Goal: Book appointment/travel/reservation

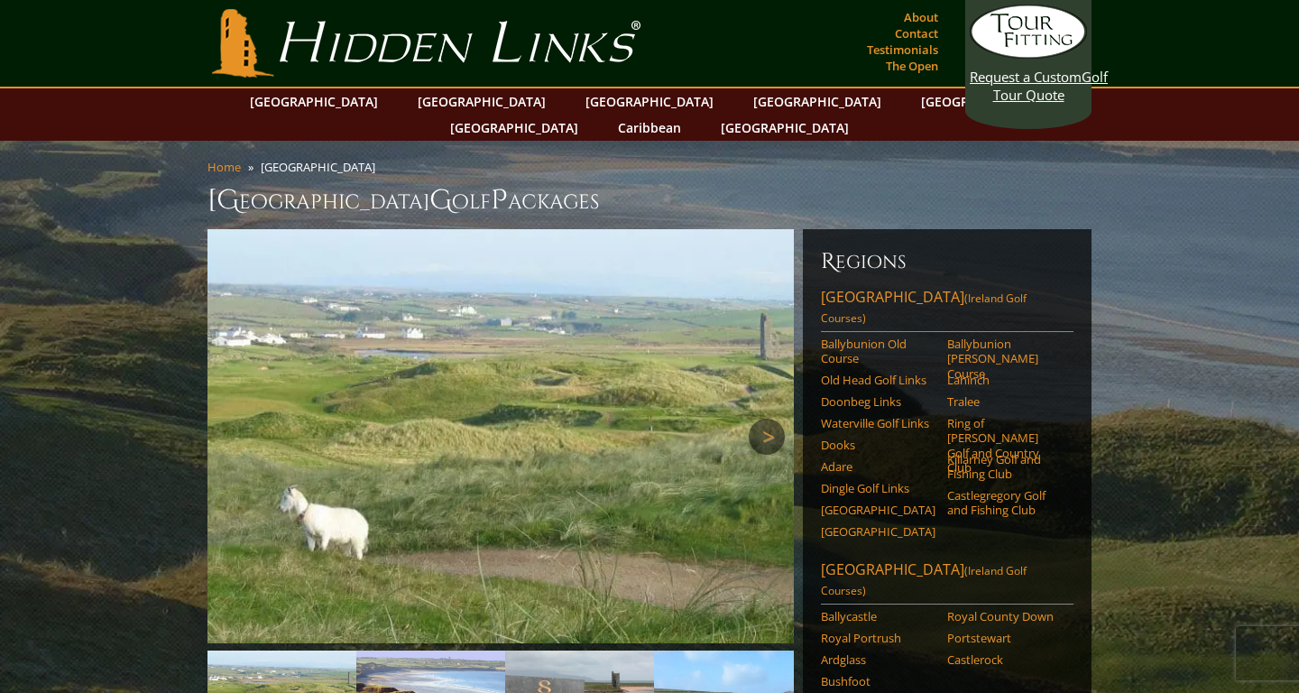
click at [772, 419] on link "Next" at bounding box center [767, 437] width 36 height 36
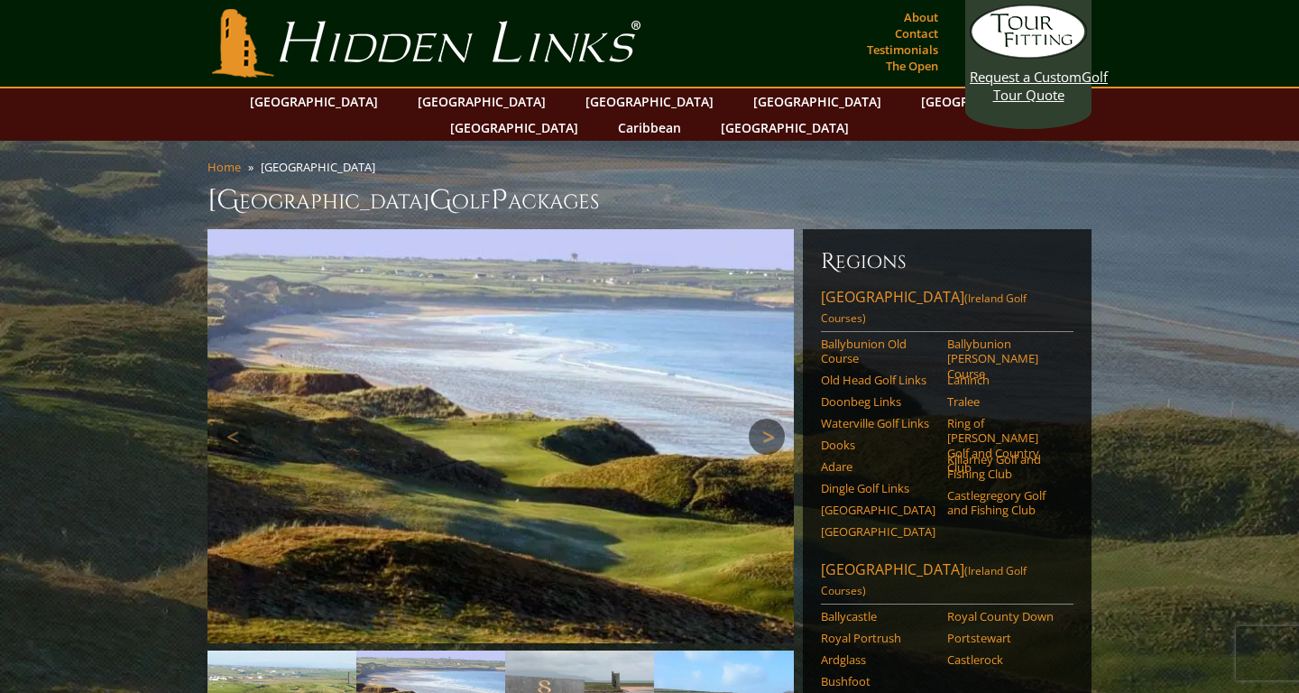
click at [772, 419] on link "Next" at bounding box center [767, 437] width 36 height 36
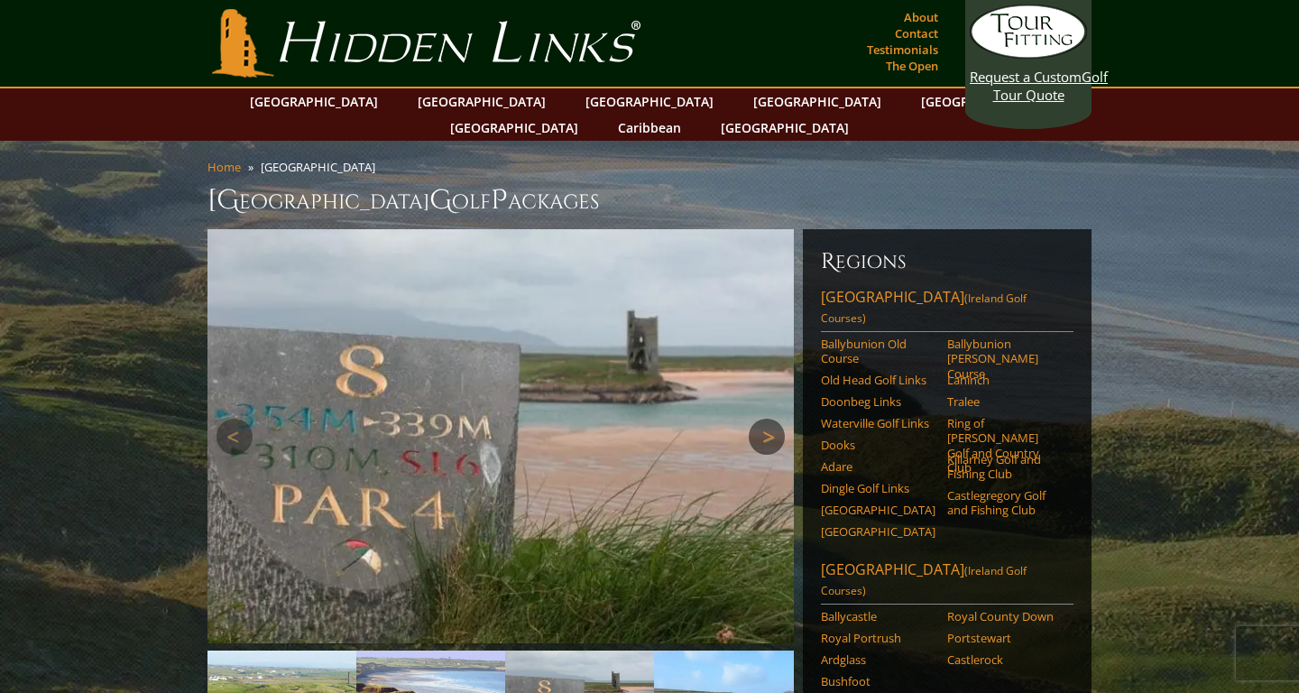
click at [772, 419] on link "Next" at bounding box center [767, 437] width 36 height 36
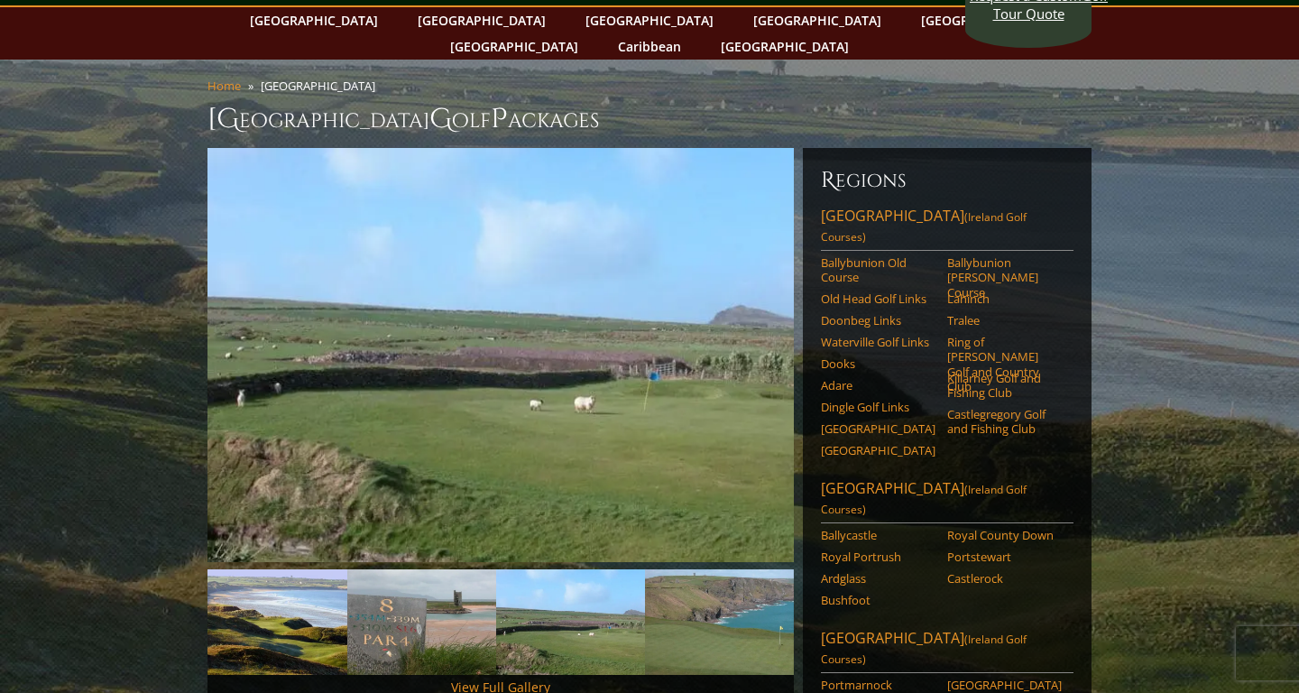
scroll to position [32, 0]
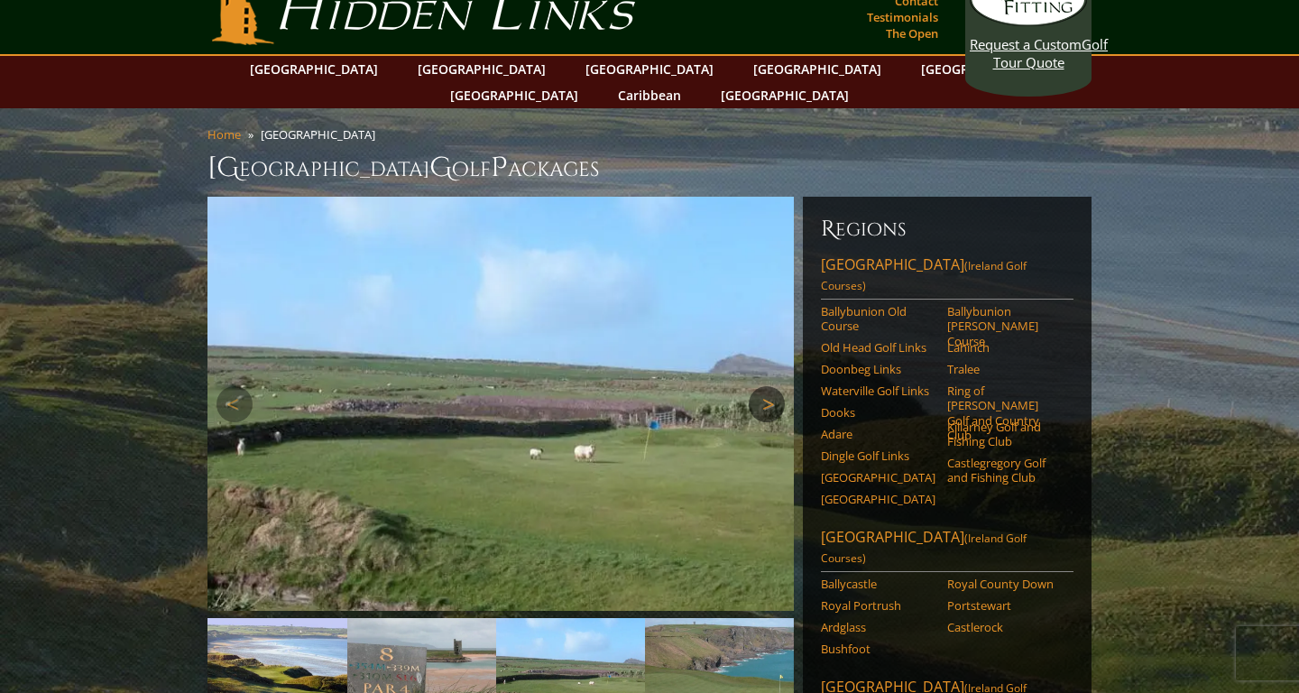
click at [765, 386] on link "Next" at bounding box center [767, 404] width 36 height 36
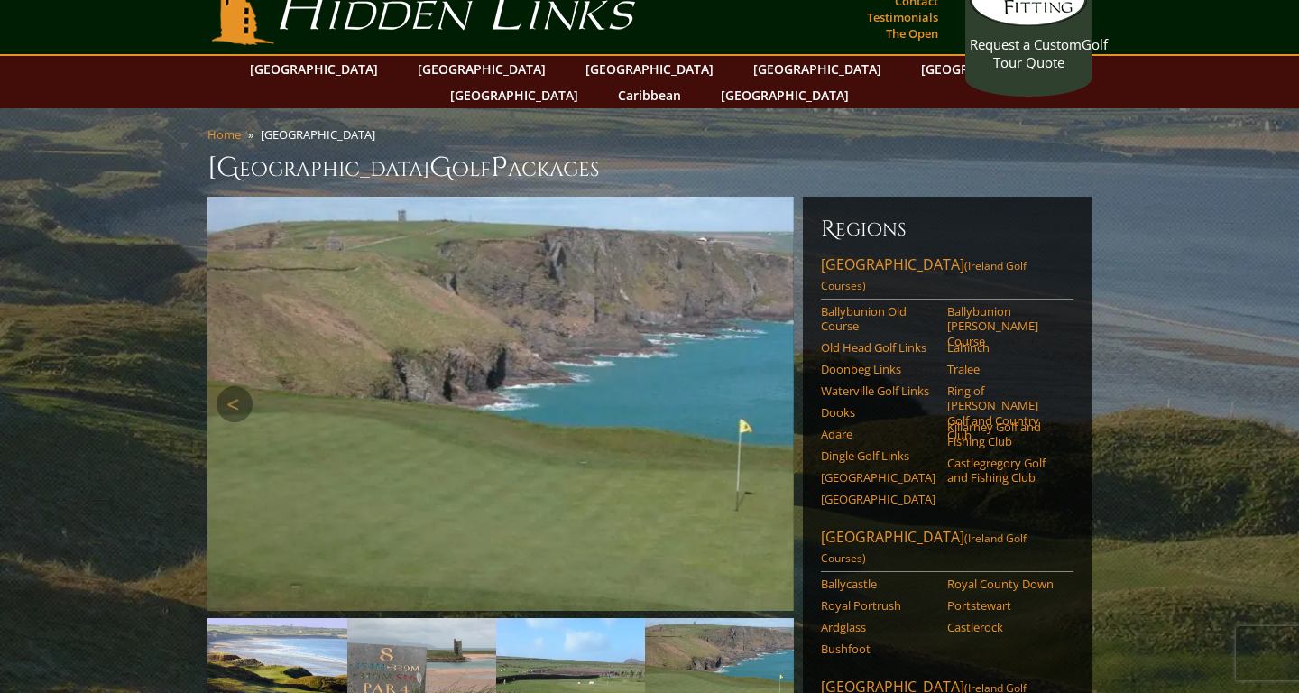
click at [765, 386] on link "Next" at bounding box center [767, 404] width 36 height 36
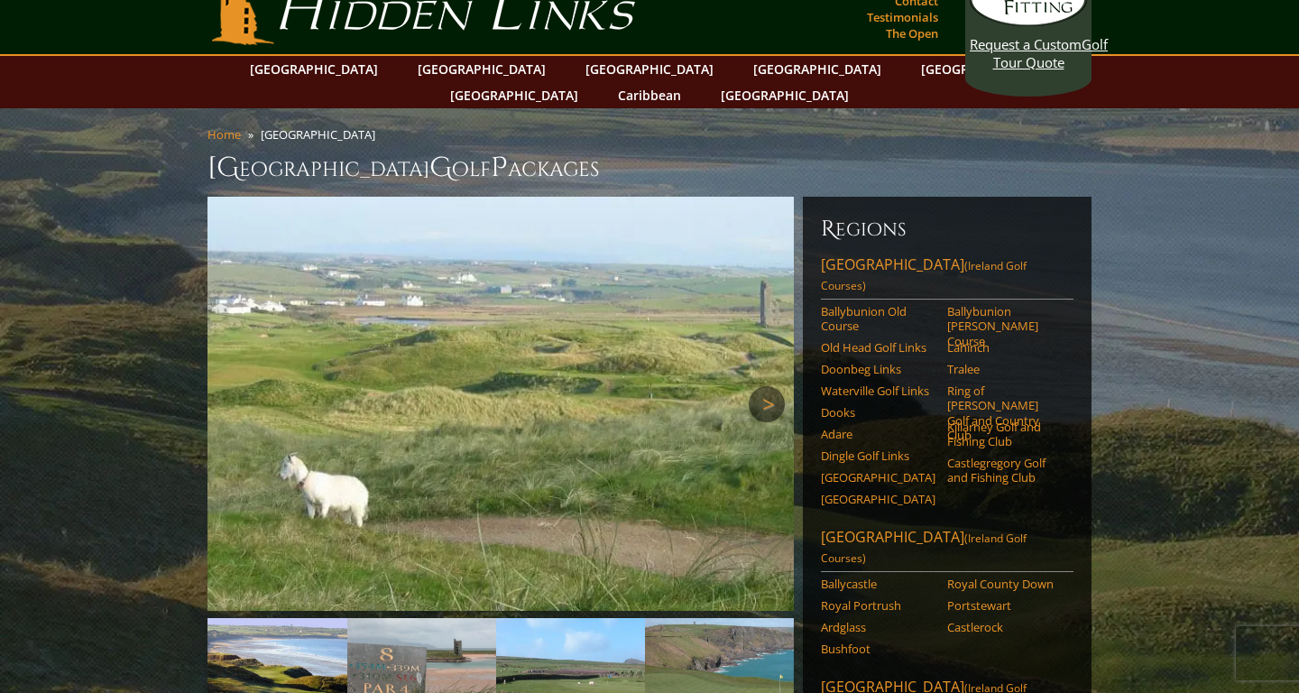
click at [765, 386] on link "Next" at bounding box center [767, 404] width 36 height 36
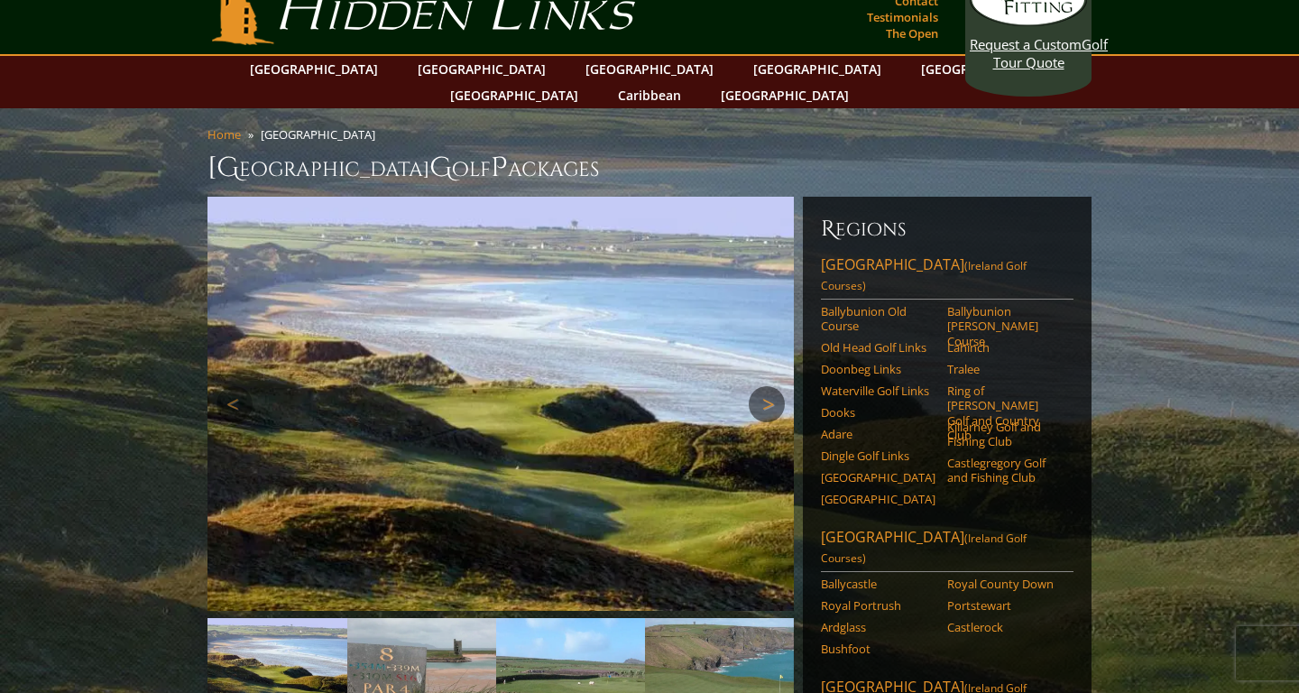
click at [765, 386] on link "Next" at bounding box center [767, 404] width 36 height 36
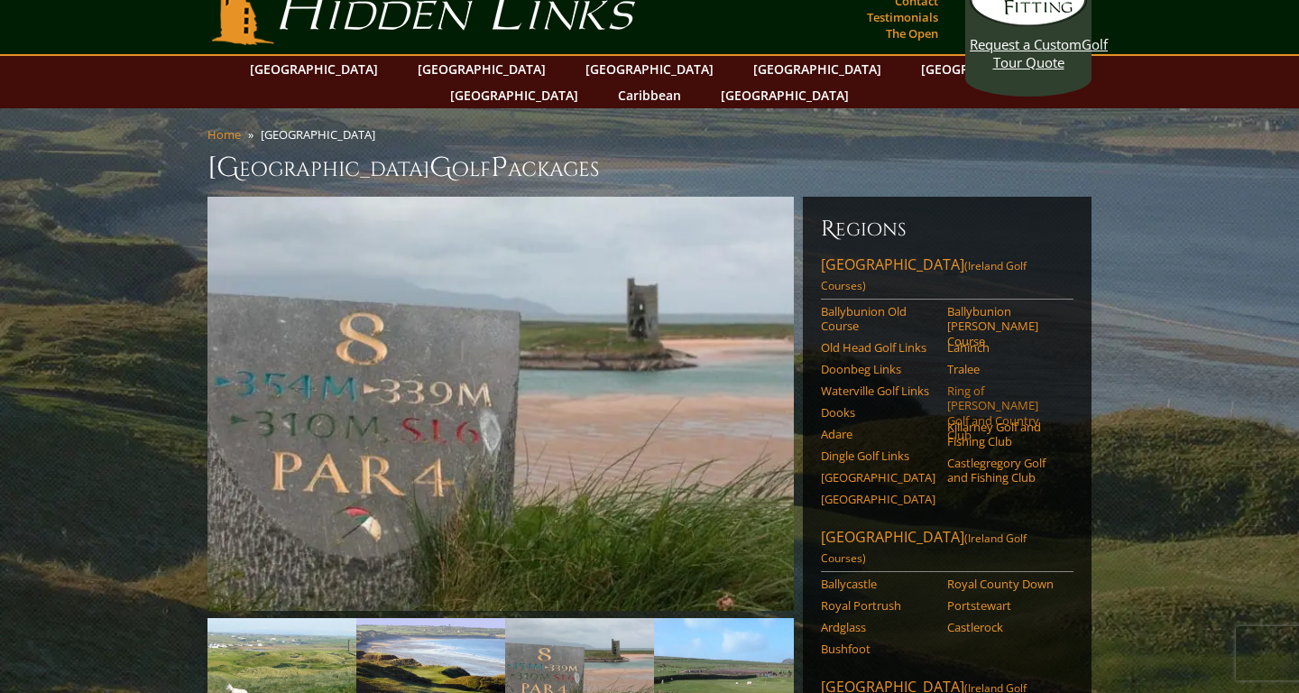
click at [980, 383] on link "Ring of [PERSON_NAME] Golf and Country Club" at bounding box center [1004, 412] width 115 height 59
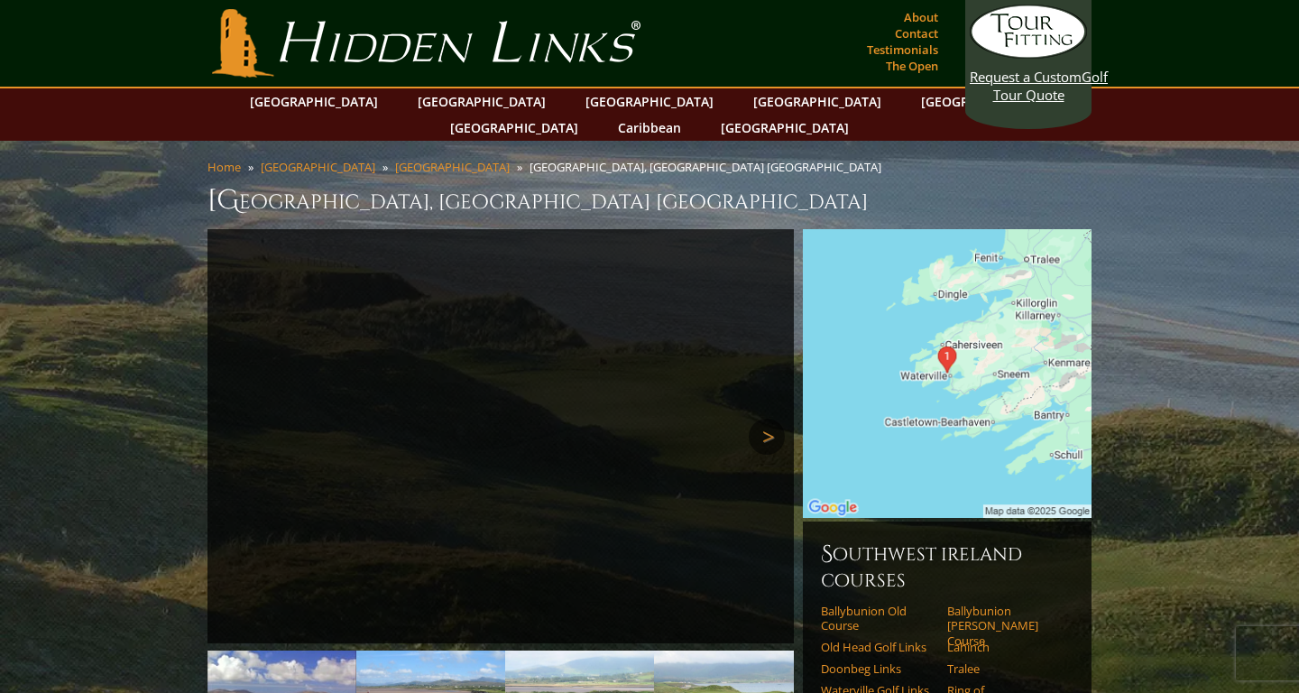
click at [767, 419] on link "Next" at bounding box center [767, 437] width 36 height 36
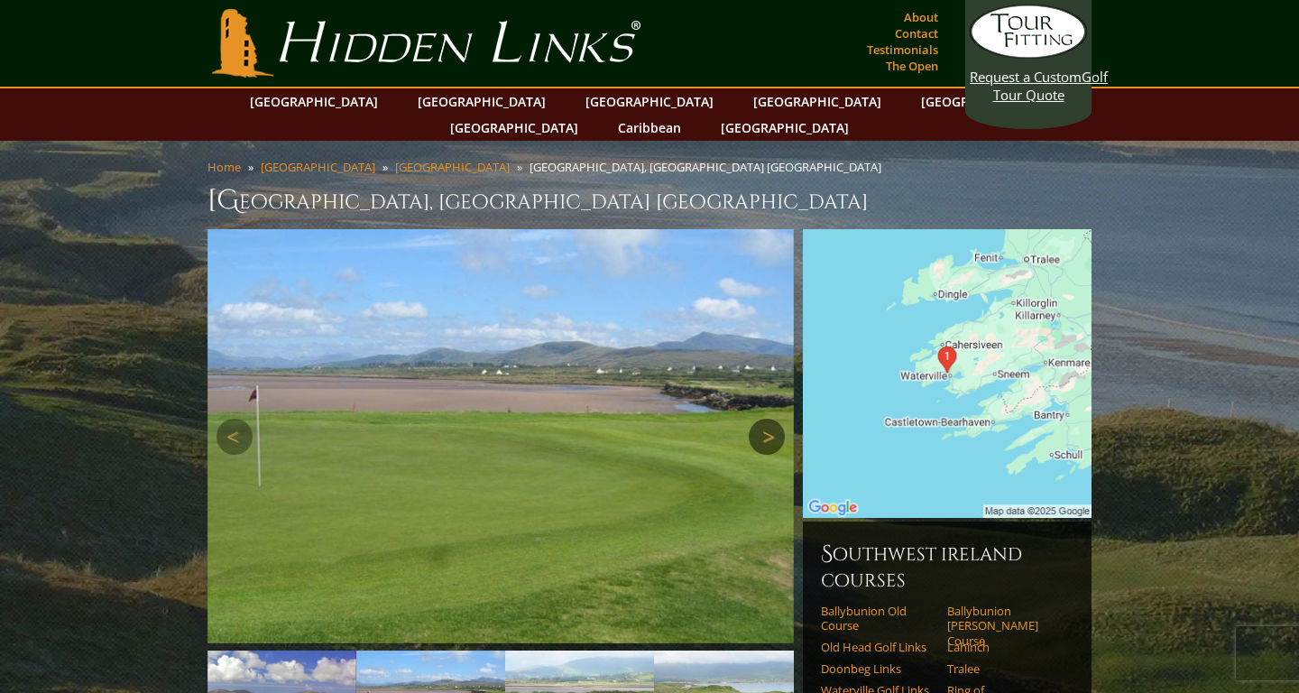
click at [767, 419] on link "Next" at bounding box center [767, 437] width 36 height 36
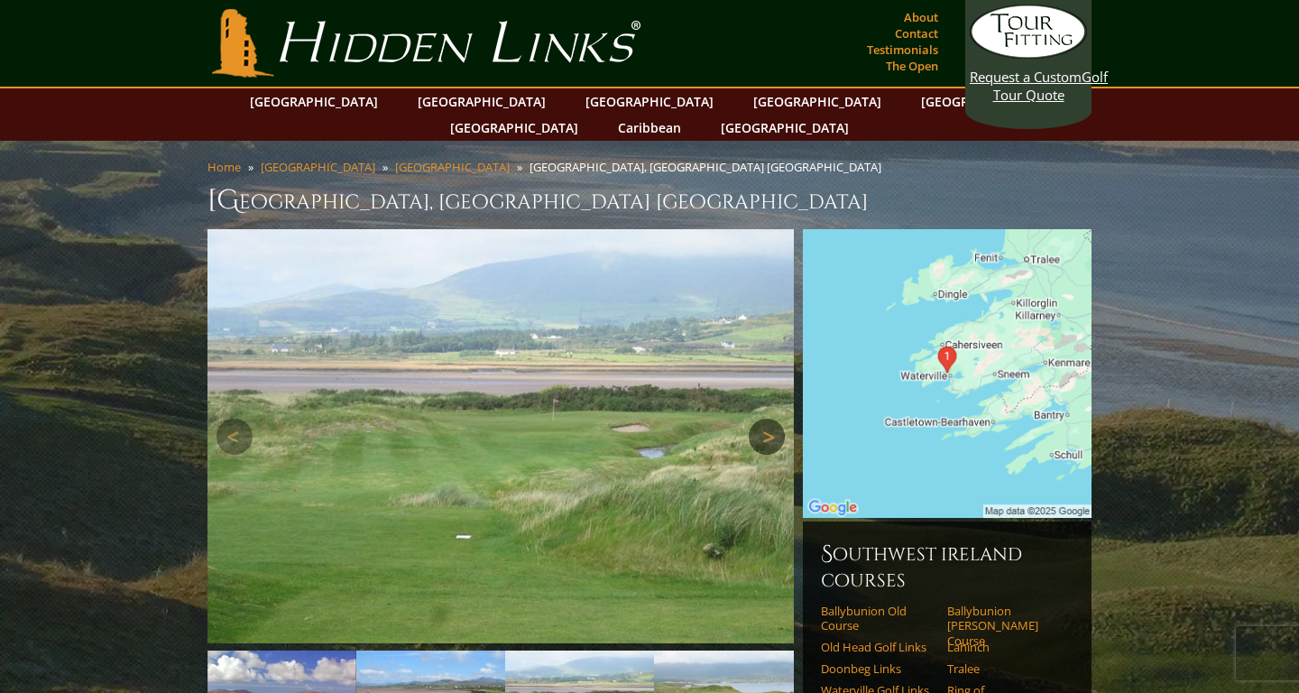
click at [767, 419] on link "Next" at bounding box center [767, 437] width 36 height 36
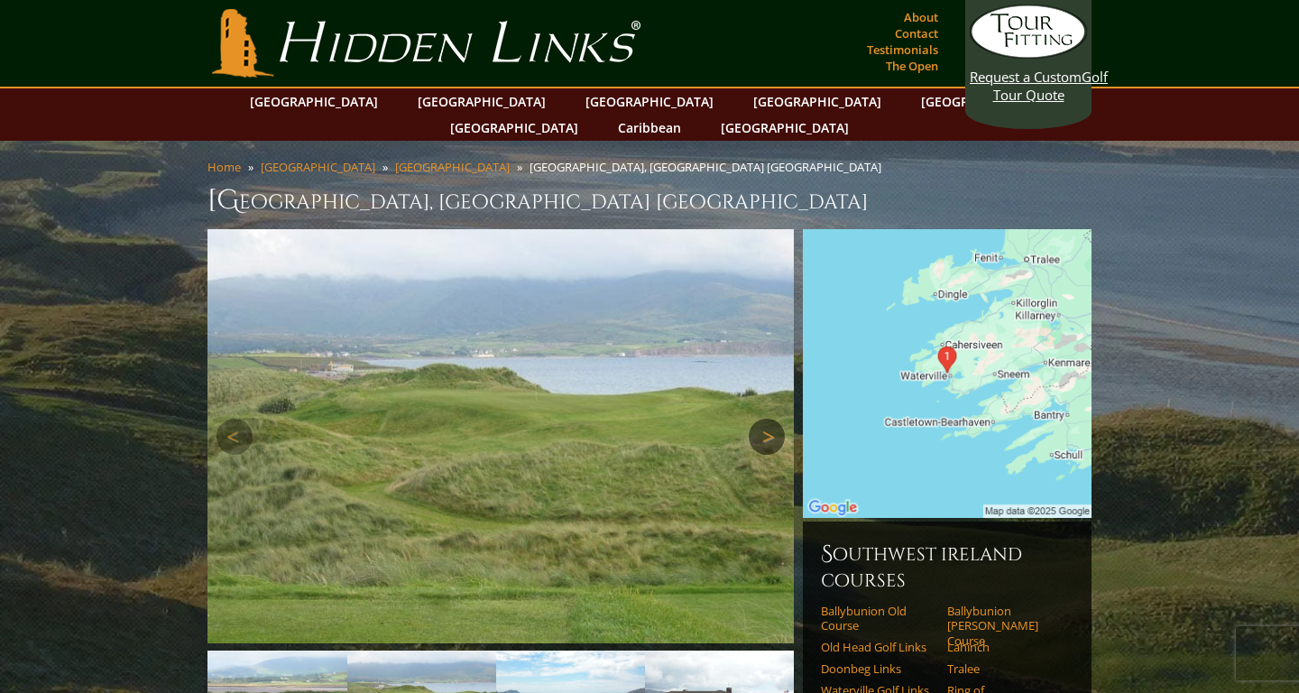
click at [767, 419] on link "Next" at bounding box center [767, 437] width 36 height 36
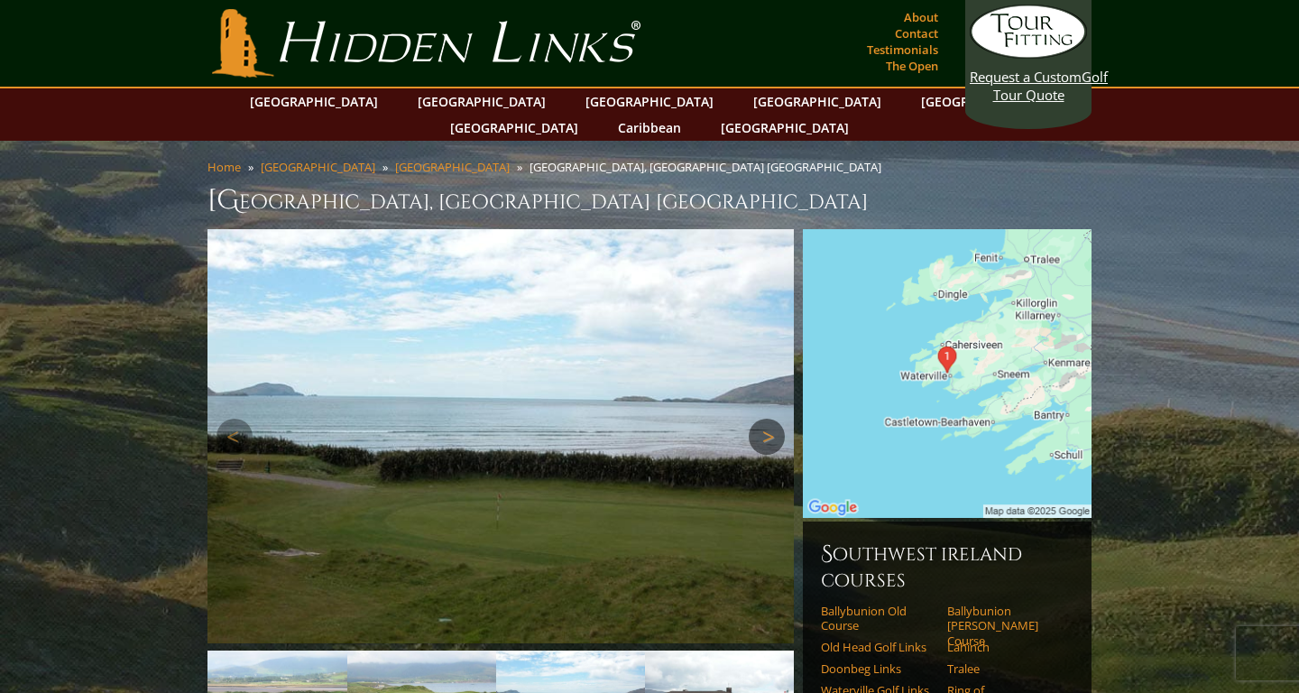
click at [767, 419] on link "Next" at bounding box center [767, 437] width 36 height 36
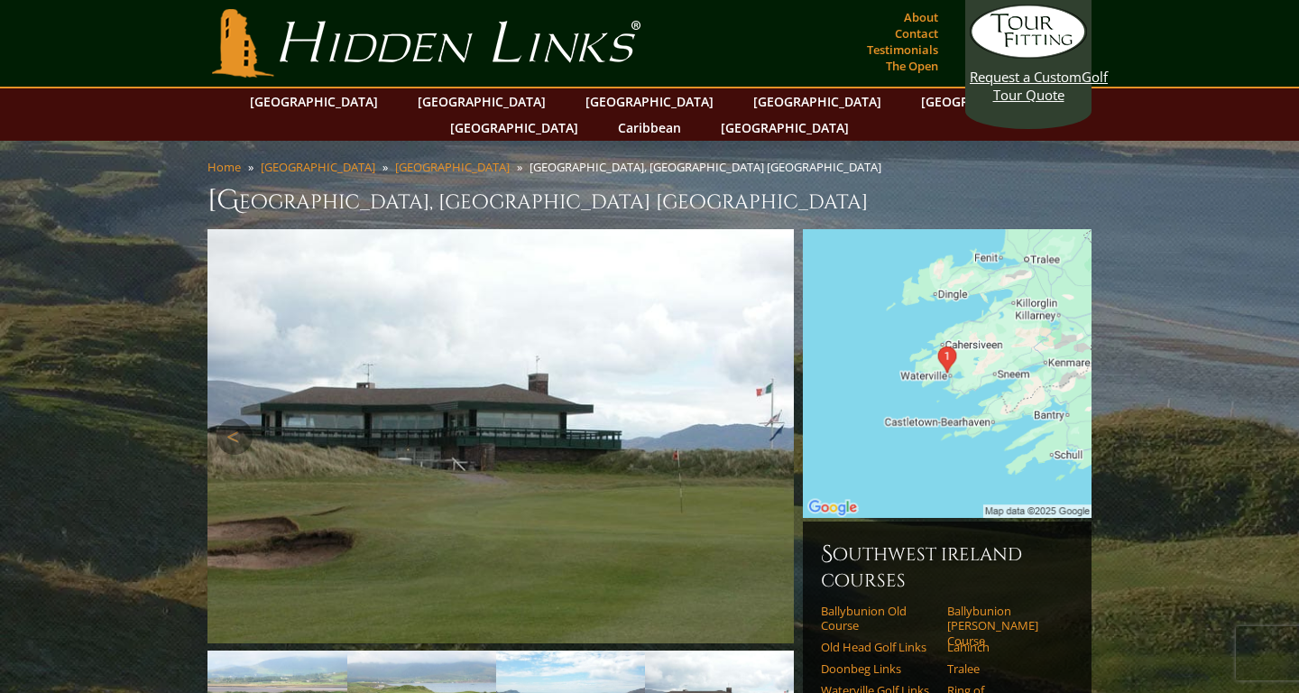
click at [767, 419] on link "Next" at bounding box center [767, 437] width 36 height 36
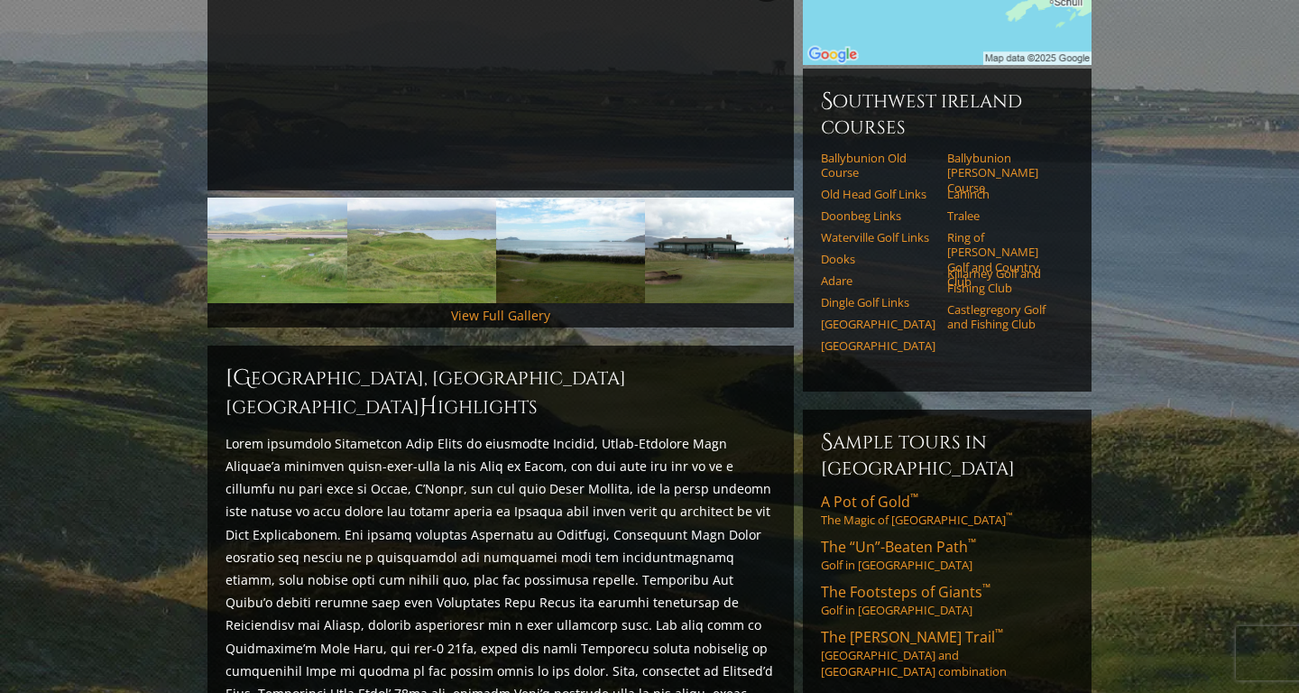
scroll to position [459, 0]
